Goal: Task Accomplishment & Management: Manage account settings

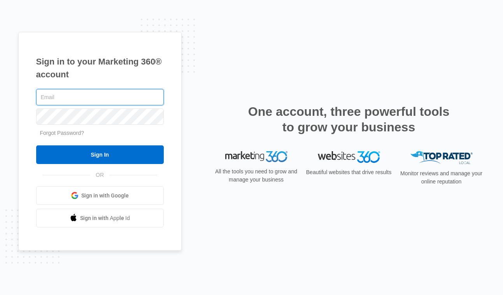
type input "[EMAIL_ADDRESS][DOMAIN_NAME]"
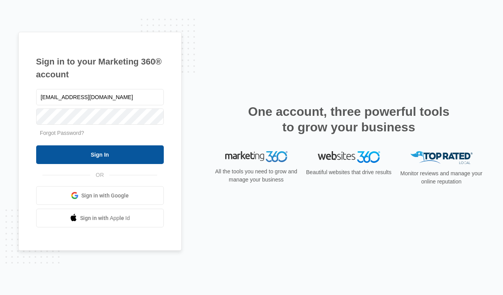
click at [93, 153] on input "Sign In" at bounding box center [100, 155] width 128 height 19
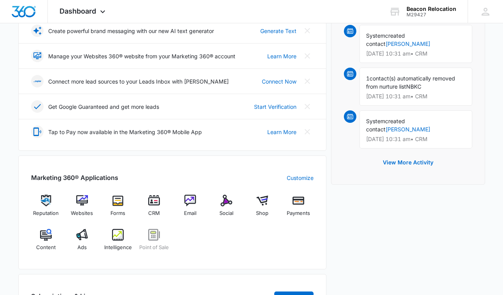
scroll to position [172, 0]
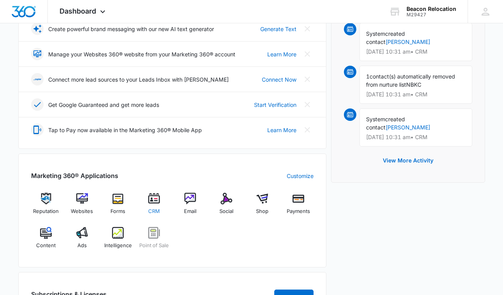
click at [153, 198] on img at bounding box center [154, 199] width 12 height 12
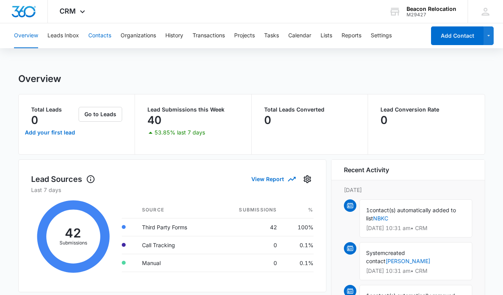
click at [108, 34] on button "Contacts" at bounding box center [99, 35] width 23 height 25
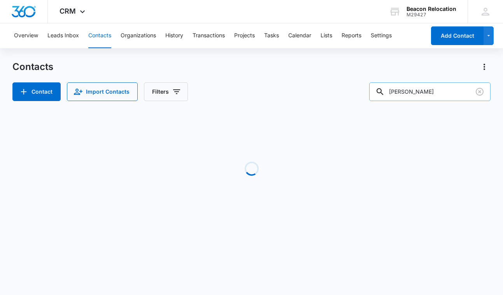
drag, startPoint x: 447, startPoint y: 92, endPoint x: 377, endPoint y: 91, distance: 69.3
click at [377, 91] on div "[PERSON_NAME]" at bounding box center [429, 92] width 121 height 19
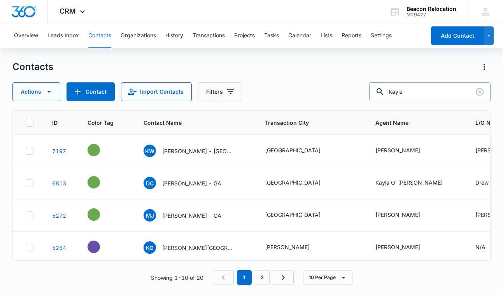
type input "Kayla"
drag, startPoint x: 377, startPoint y: 91, endPoint x: 191, endPoint y: 249, distance: 244.4
click at [191, 249] on p "[PERSON_NAME][GEOGRAPHIC_DATA], [GEOGRAPHIC_DATA]" at bounding box center [197, 248] width 70 height 8
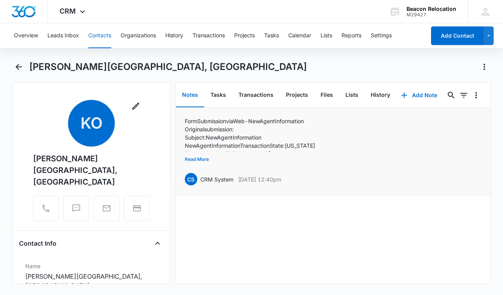
click at [204, 160] on button "Read More" at bounding box center [197, 159] width 24 height 15
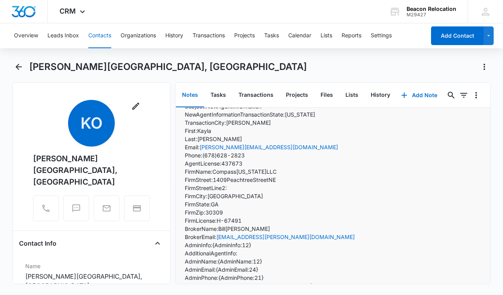
scroll to position [31, 0]
